Goal: Check status: Verify the current state of an ongoing process or item

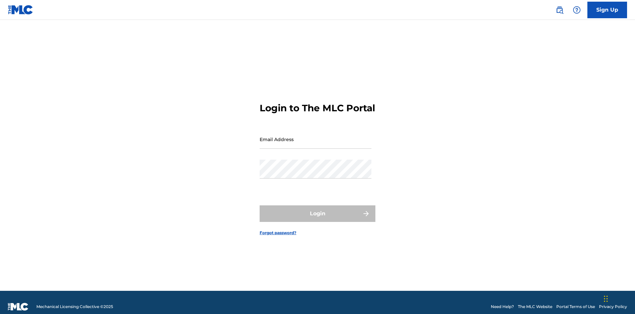
scroll to position [9, 0]
click at [316, 136] on input "Email Address" at bounding box center [316, 139] width 112 height 19
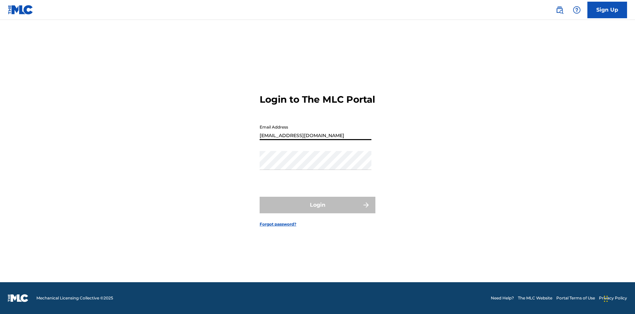
type input "[EMAIL_ADDRESS][DOMAIN_NAME]"
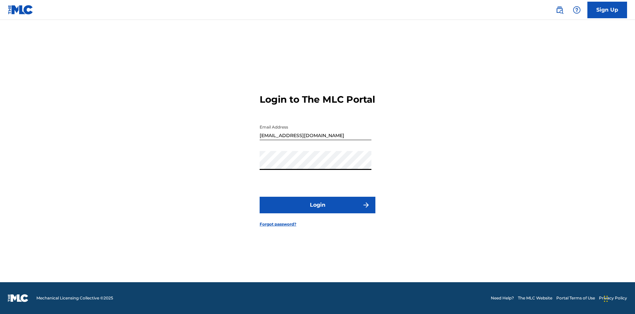
click at [318, 210] on button "Login" at bounding box center [318, 205] width 116 height 17
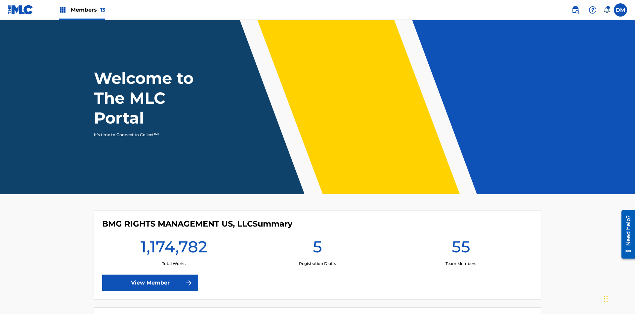
click at [82, 10] on span "Members 13" at bounding box center [88, 10] width 34 height 8
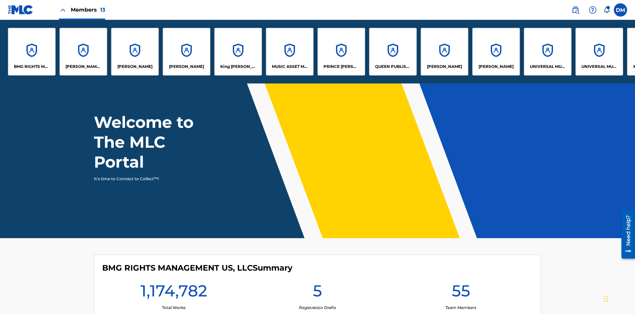
click at [548, 67] on p "UNIVERSAL MUSIC PUB GROUP" at bounding box center [548, 67] width 36 height 6
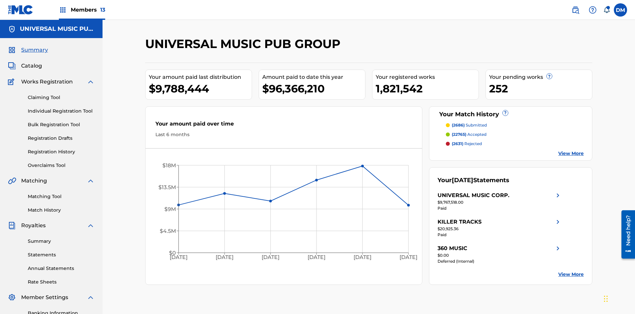
click at [61, 238] on link "Summary" at bounding box center [61, 241] width 67 height 7
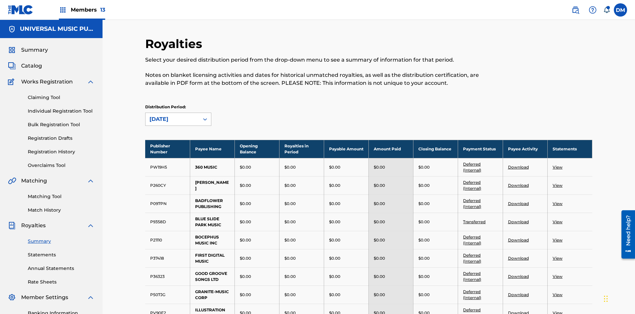
click at [172, 115] on div "[DATE]" at bounding box center [173, 119] width 46 height 8
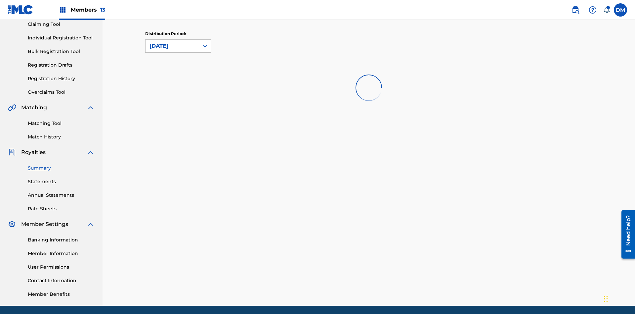
scroll to position [0, 0]
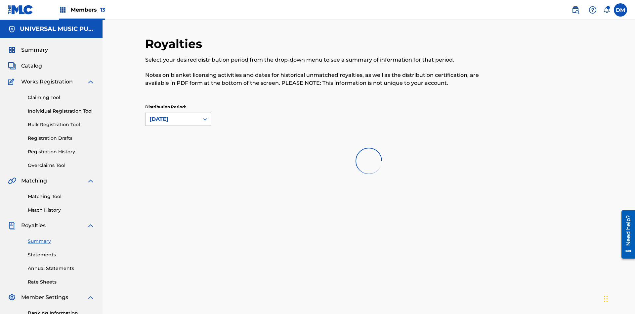
click at [172, 115] on div "[DATE]" at bounding box center [173, 119] width 46 height 8
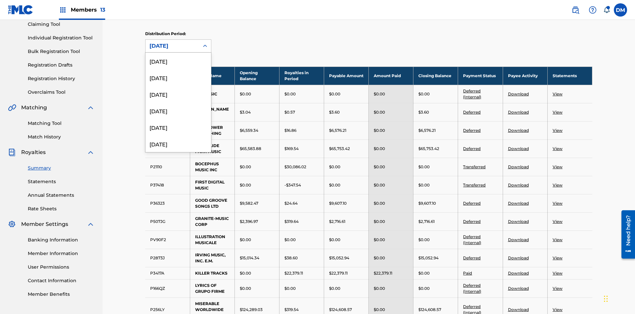
scroll to position [187, 0]
click at [178, 138] on div "[DATE]" at bounding box center [179, 138] width 66 height 17
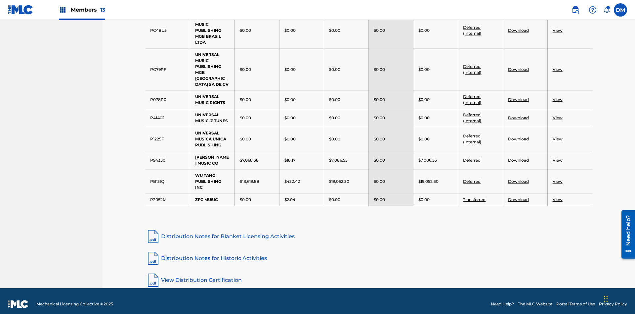
click at [369, 252] on link "Distribution Notes for Historic Activities" at bounding box center [368, 258] width 447 height 16
click at [369, 274] on link "View Distribution Certification" at bounding box center [368, 280] width 447 height 16
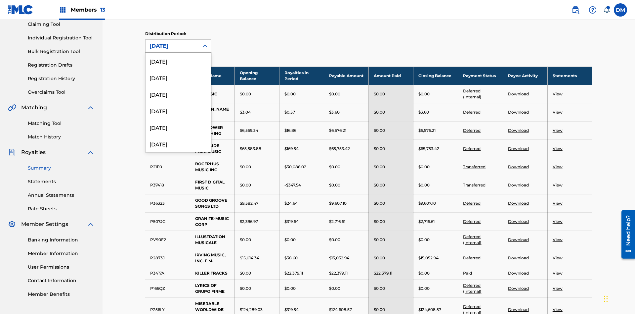
scroll to position [187, 0]
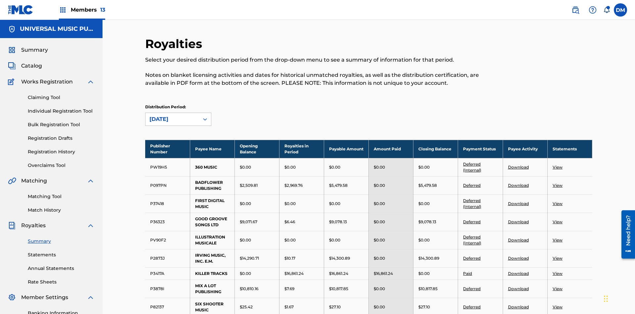
scroll to position [438, 0]
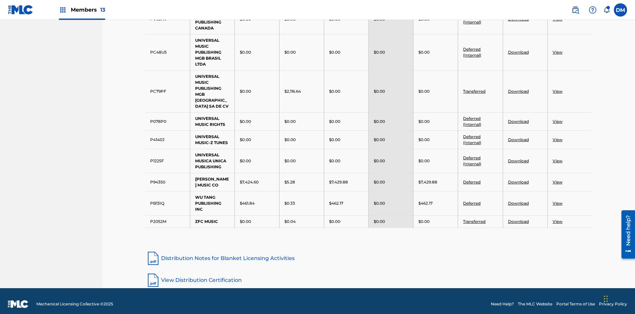
click at [369, 274] on link "View Distribution Certification" at bounding box center [368, 280] width 447 height 16
